Goal: Information Seeking & Learning: Get advice/opinions

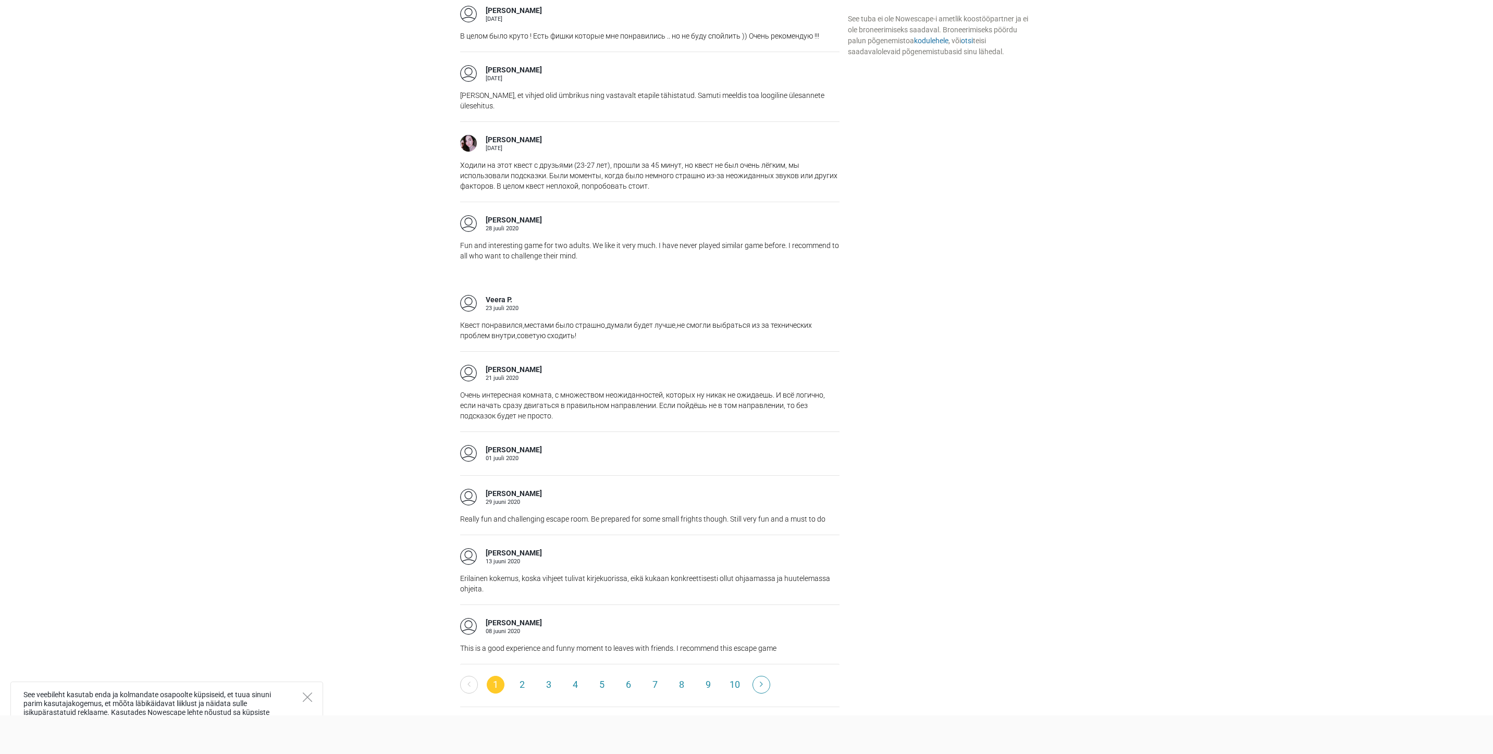
scroll to position [1376, 0]
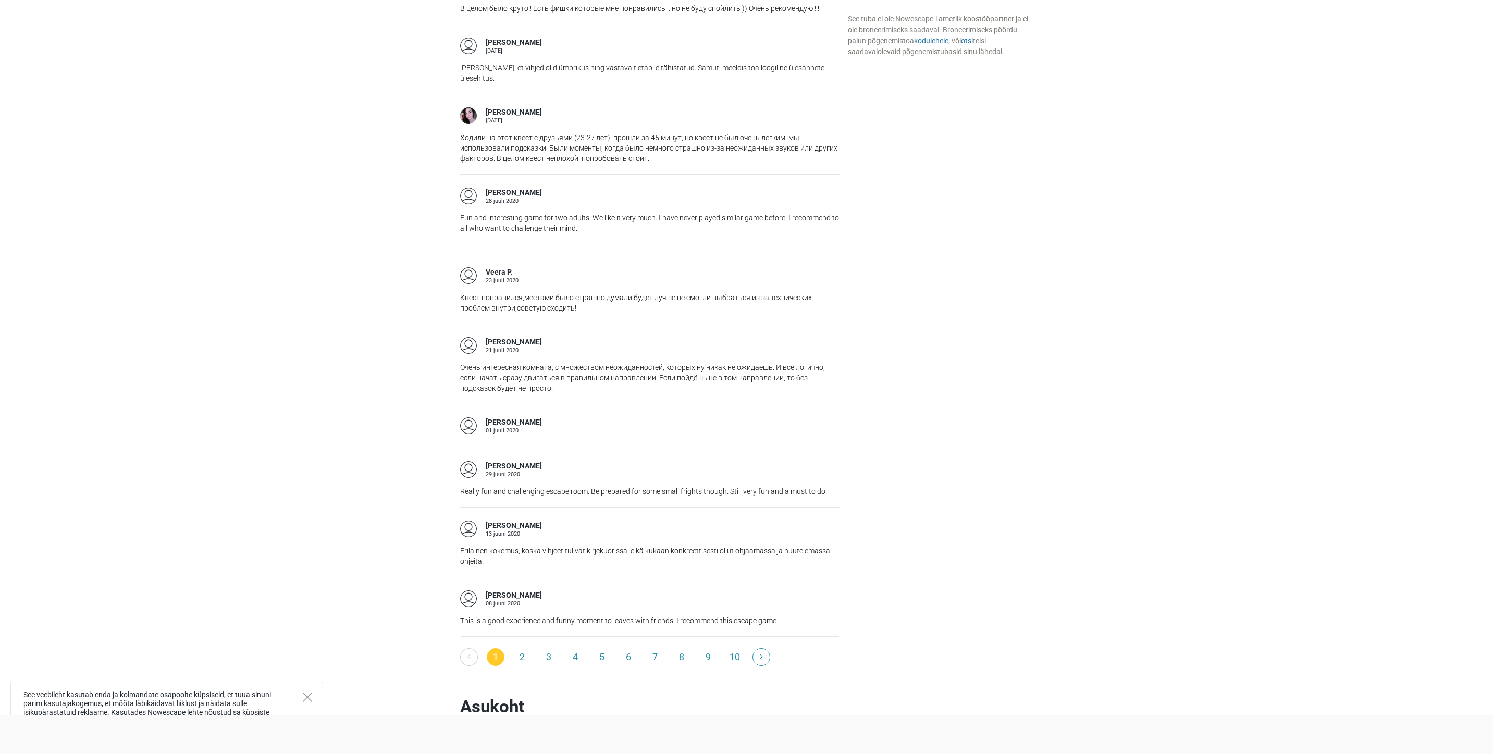
click at [549, 648] on link "3" at bounding box center [549, 657] width 18 height 18
